Goal: Task Accomplishment & Management: Manage account settings

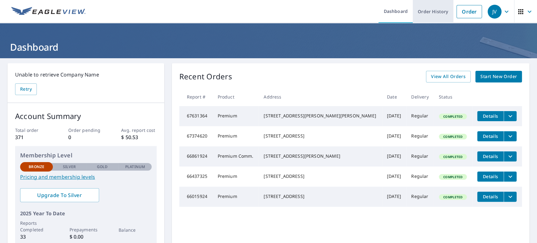
click at [441, 14] on link "Order History" at bounding box center [433, 11] width 41 height 23
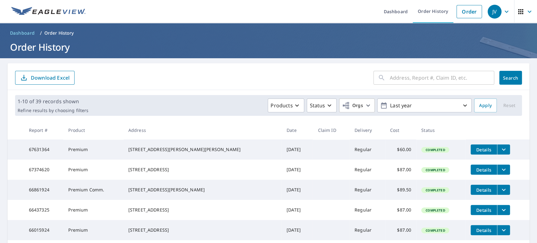
click at [409, 81] on input "text" at bounding box center [442, 78] width 104 height 18
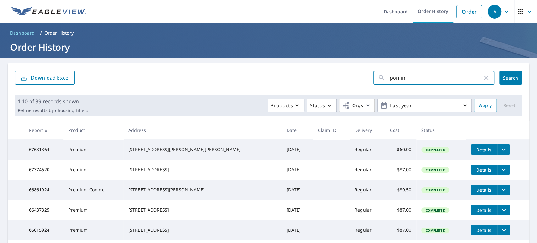
type input "pomine"
click button "Search" at bounding box center [510, 78] width 23 height 14
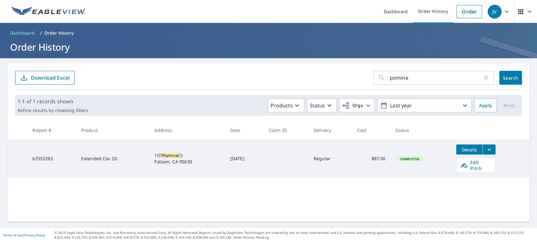
click at [39, 158] on td "62552282" at bounding box center [51, 158] width 48 height 38
click at [167, 160] on div "107 Pomine Ct Folsom, CA 95630" at bounding box center [186, 158] width 65 height 13
drag, startPoint x: 58, startPoint y: 153, endPoint x: 38, endPoint y: 156, distance: 20.0
click at [32, 155] on td "62552282" at bounding box center [51, 158] width 48 height 38
copy td "62552282"
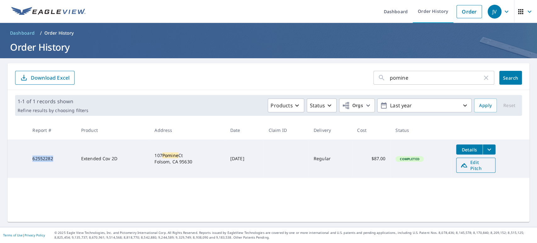
click at [481, 162] on span "Edit Pitch" at bounding box center [475, 165] width 31 height 12
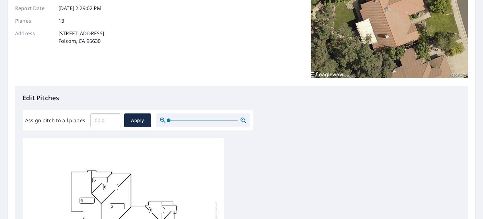
scroll to position [94, 0]
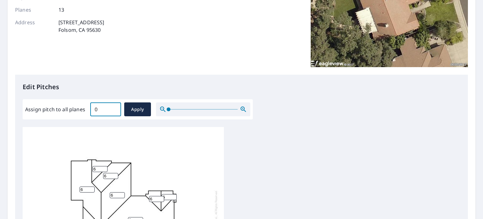
click at [112, 111] on input "0" at bounding box center [105, 109] width 31 height 18
type input "05"
click at [129, 110] on span "Apply" at bounding box center [137, 109] width 17 height 8
type input "05"
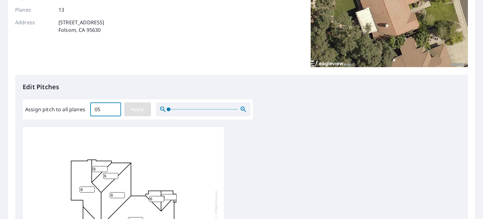
type input "05"
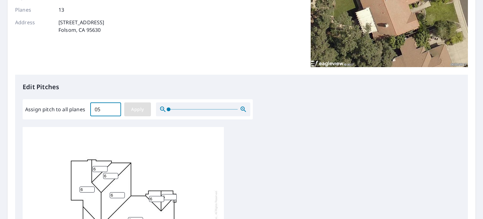
type input "05"
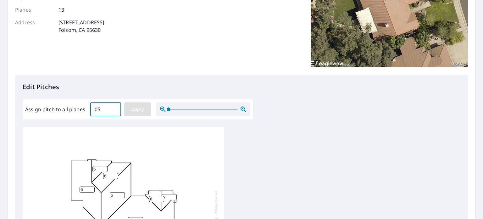
type input "05"
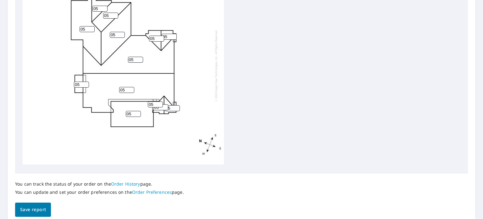
scroll to position [279, 0]
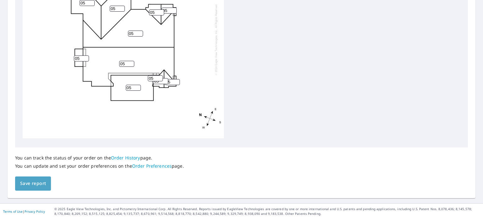
click at [47, 182] on button "Save report" at bounding box center [33, 183] width 36 height 14
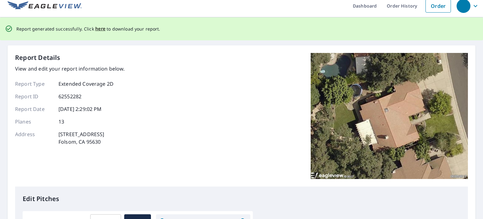
scroll to position [0, 0]
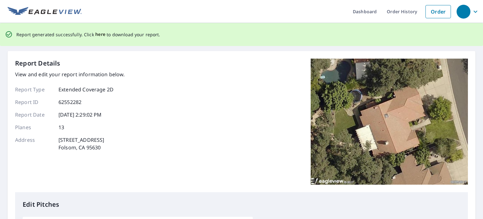
click at [97, 36] on span "here" at bounding box center [100, 35] width 10 height 8
